Goal: Information Seeking & Learning: Learn about a topic

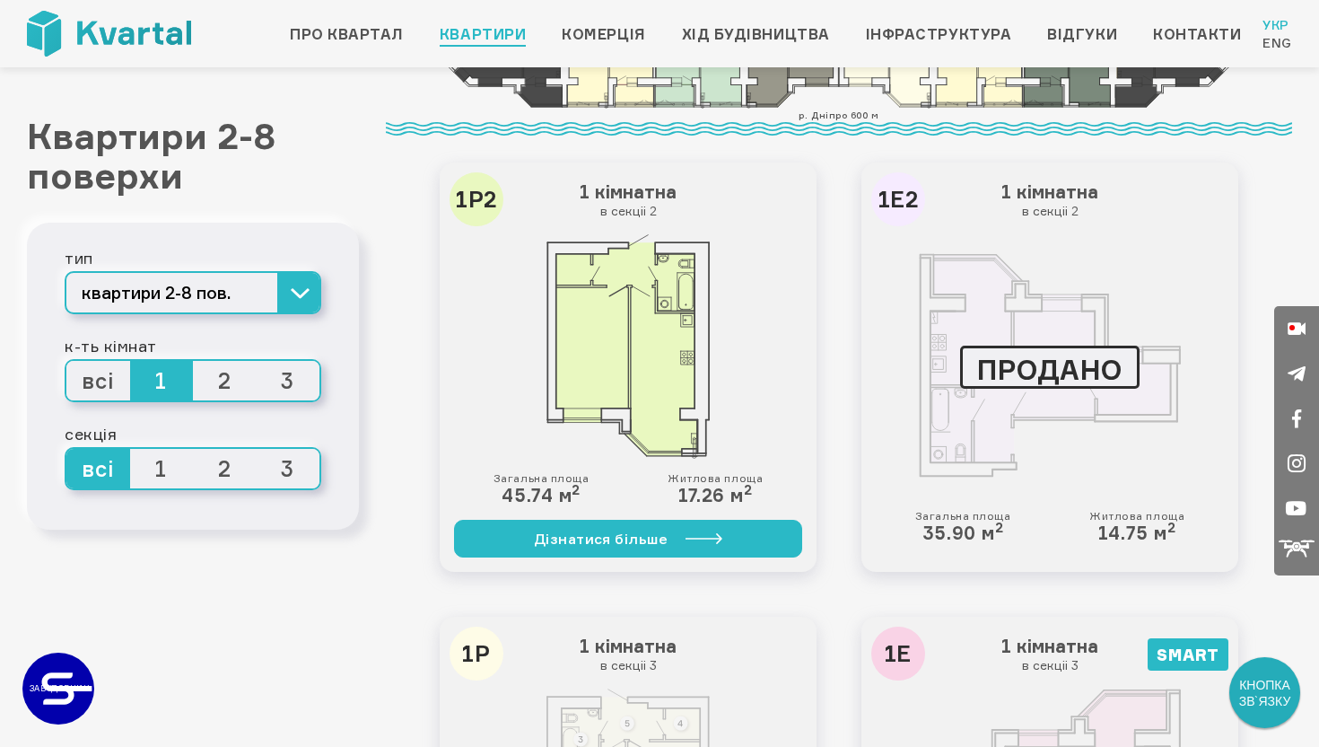
scroll to position [659, 0]
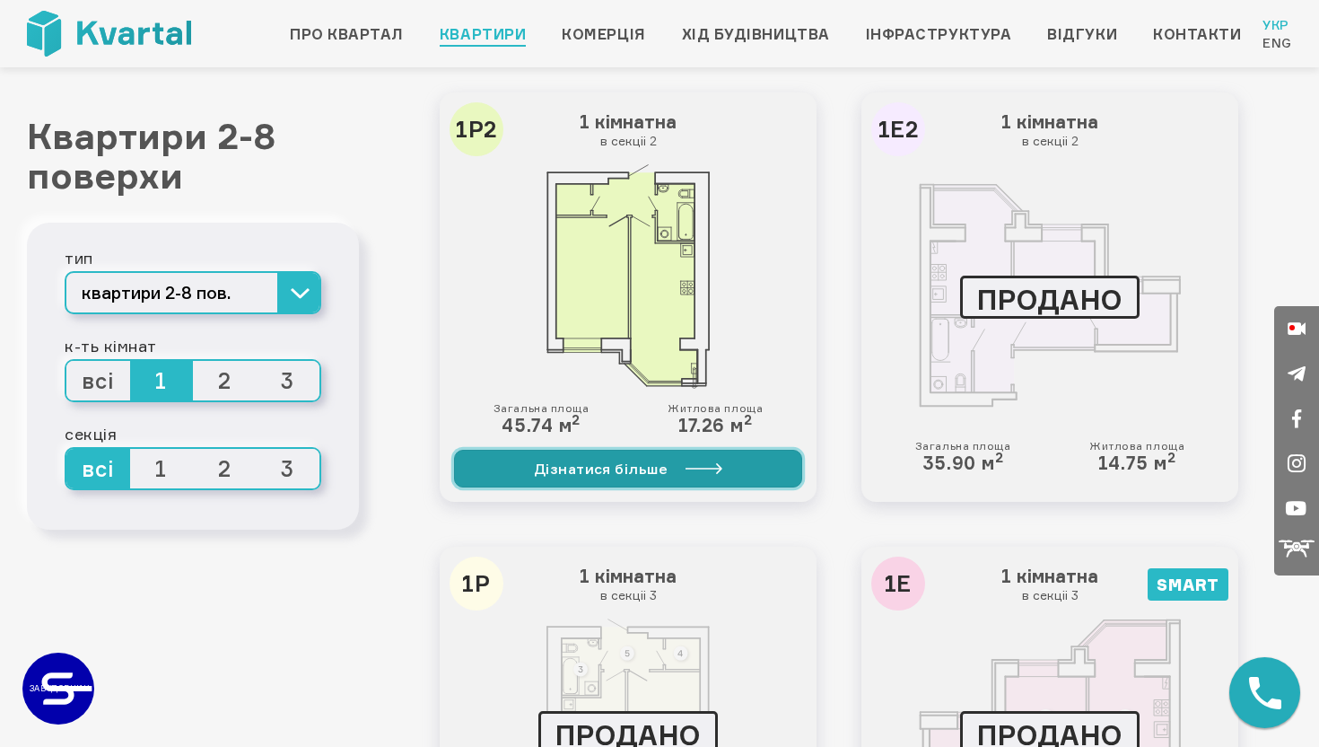
click at [626, 470] on link "Дізнатися більше" at bounding box center [628, 469] width 348 height 38
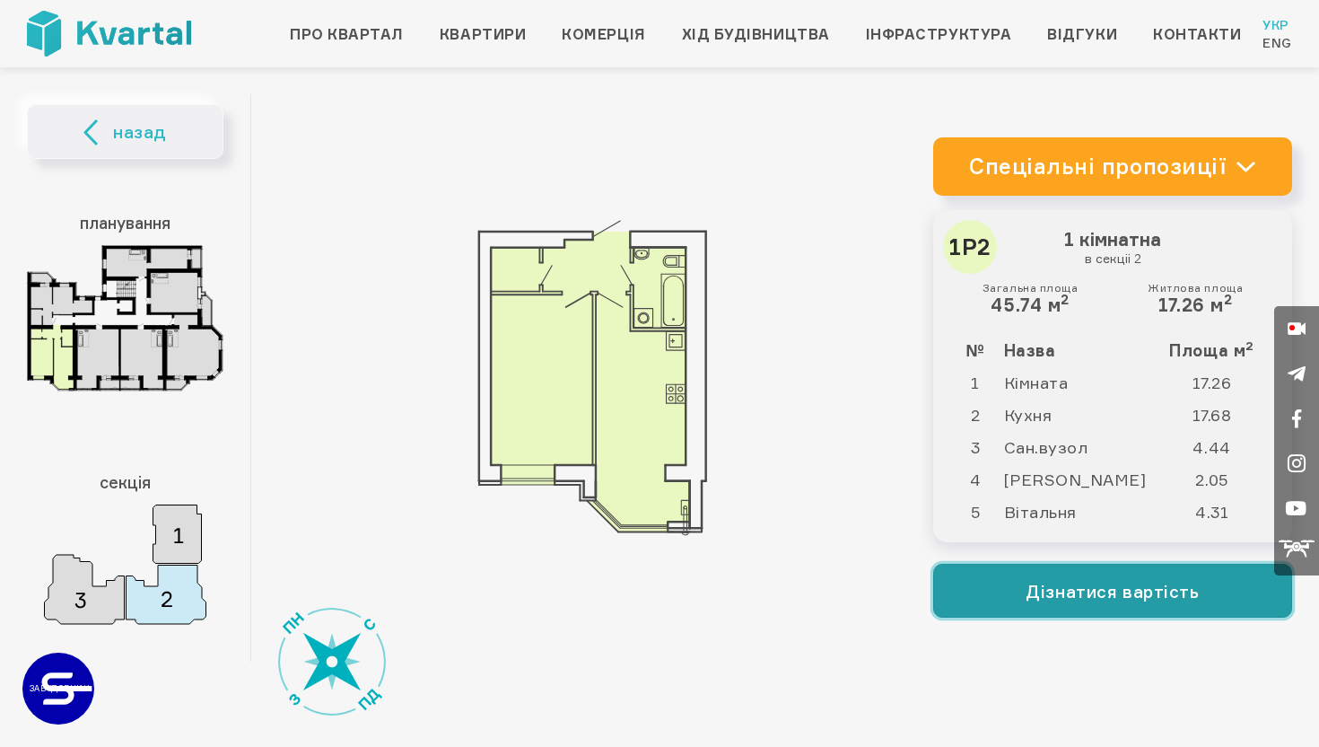
click at [1040, 609] on button "Дізнатися вартість" at bounding box center [1112, 591] width 359 height 54
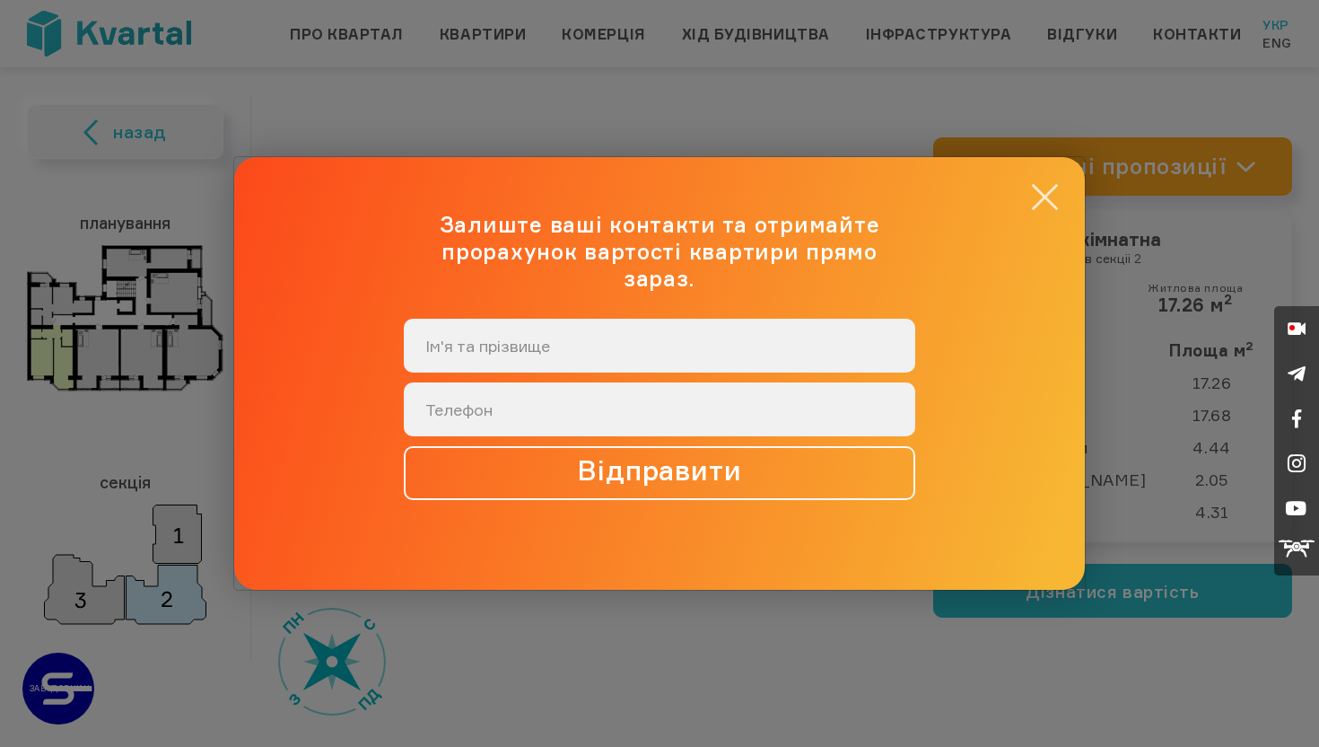
click at [1040, 215] on button "×" at bounding box center [1045, 197] width 35 height 35
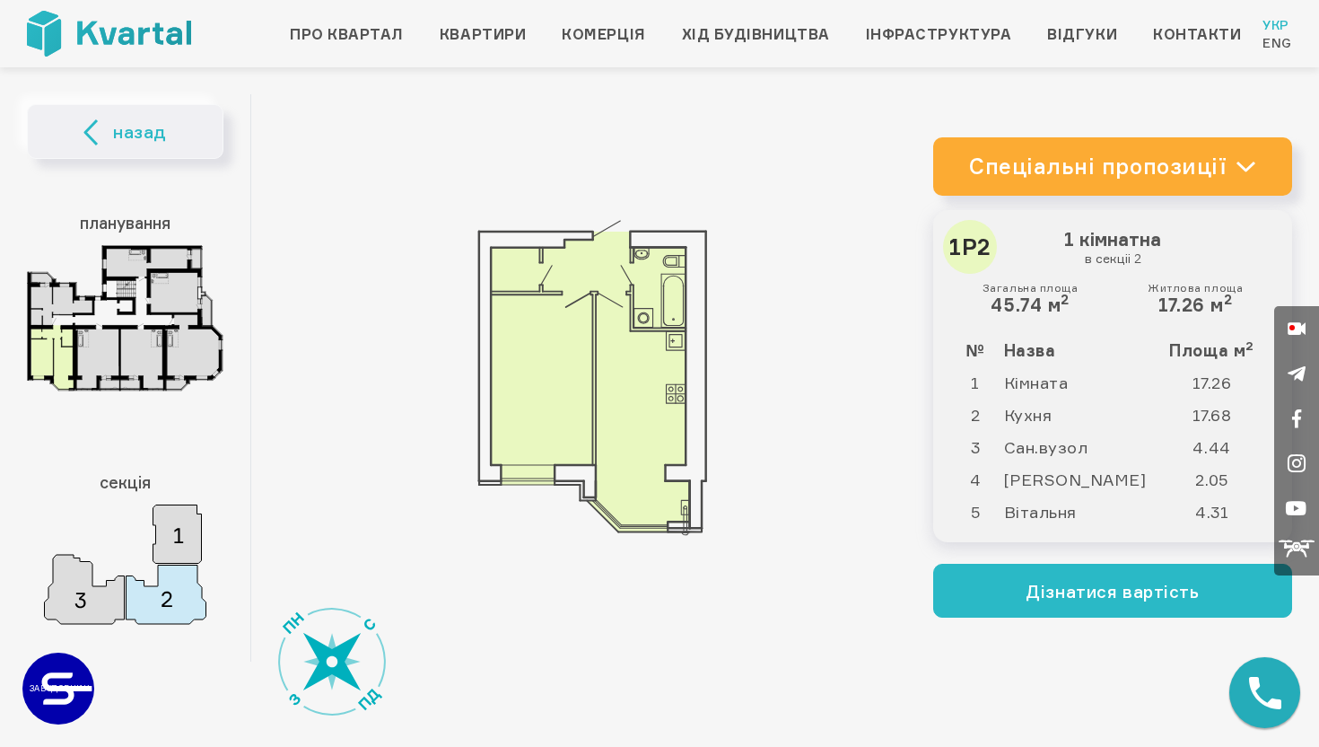
click at [1014, 186] on link "Спеціальні пропозиції" at bounding box center [1112, 166] width 359 height 58
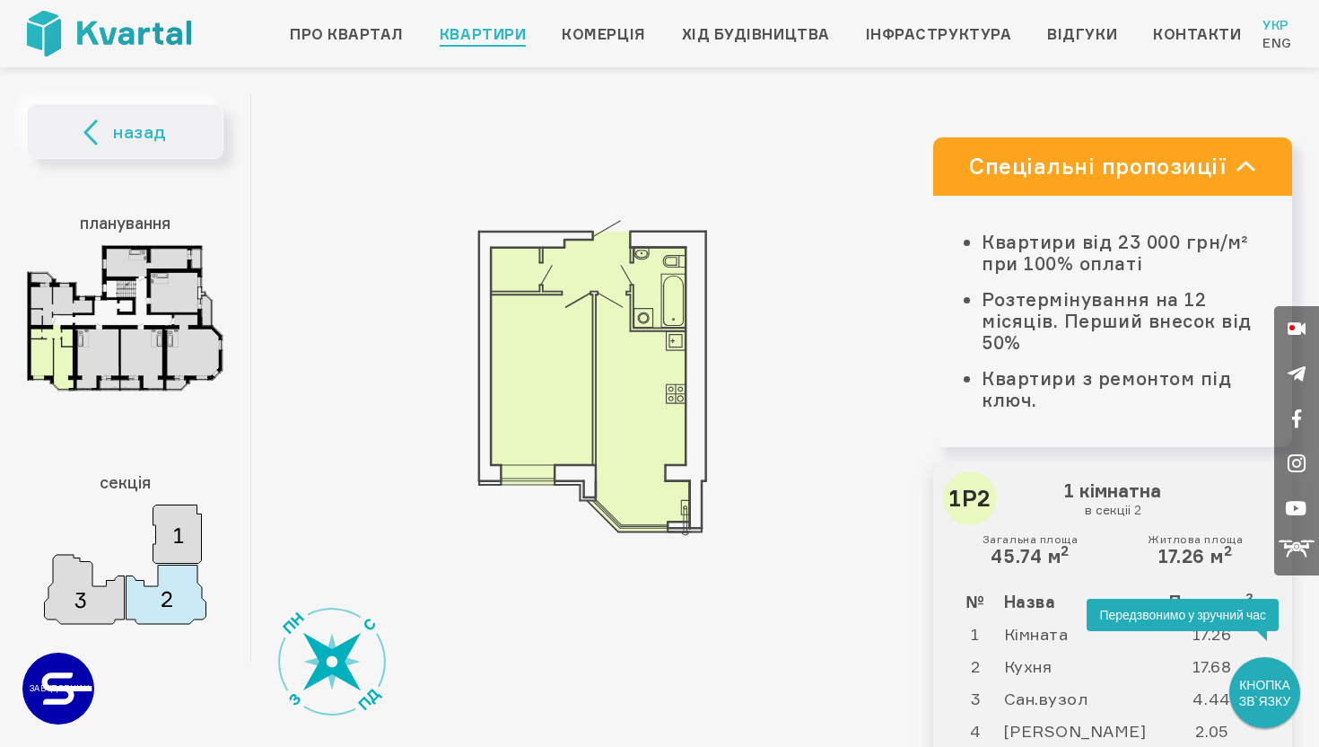
click at [481, 35] on link "Квартири" at bounding box center [483, 34] width 86 height 22
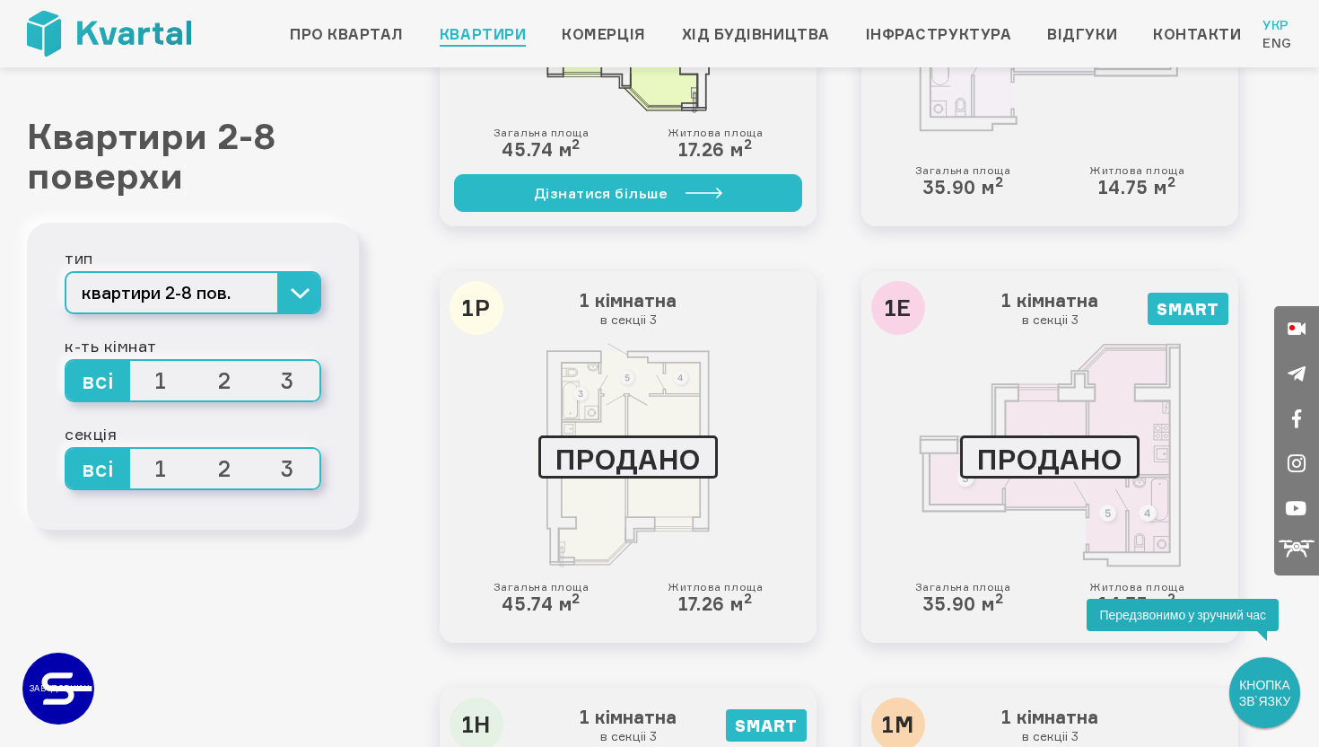
scroll to position [935, 0]
